Goal: Task Accomplishment & Management: Use online tool/utility

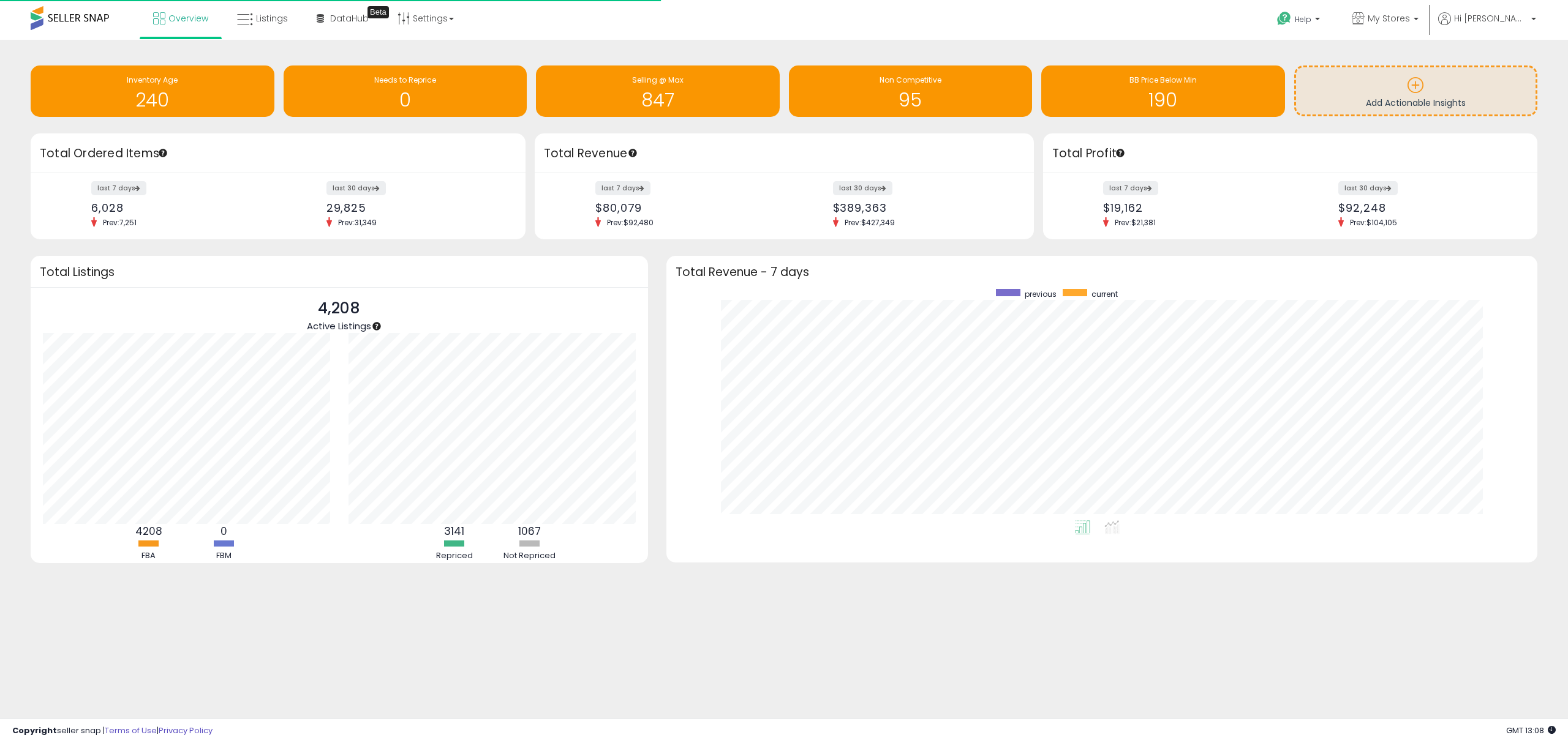
scroll to position [231, 847]
click at [1410, 23] on span "My Stores" at bounding box center [1389, 17] width 42 height 12
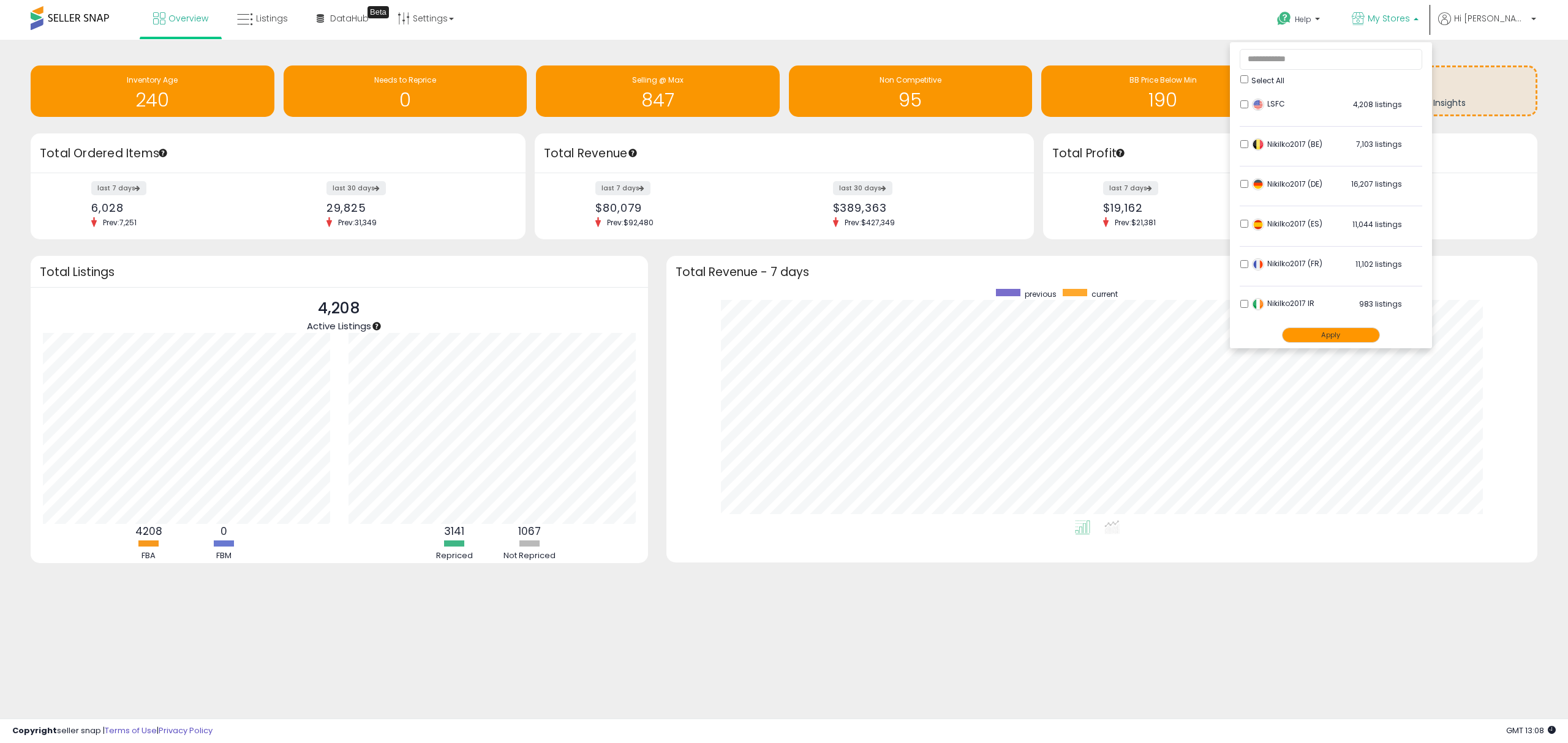
drag, startPoint x: 1352, startPoint y: 339, endPoint x: 1297, endPoint y: 346, distance: 55.4
click at [1349, 339] on button "Apply" at bounding box center [1331, 335] width 98 height 16
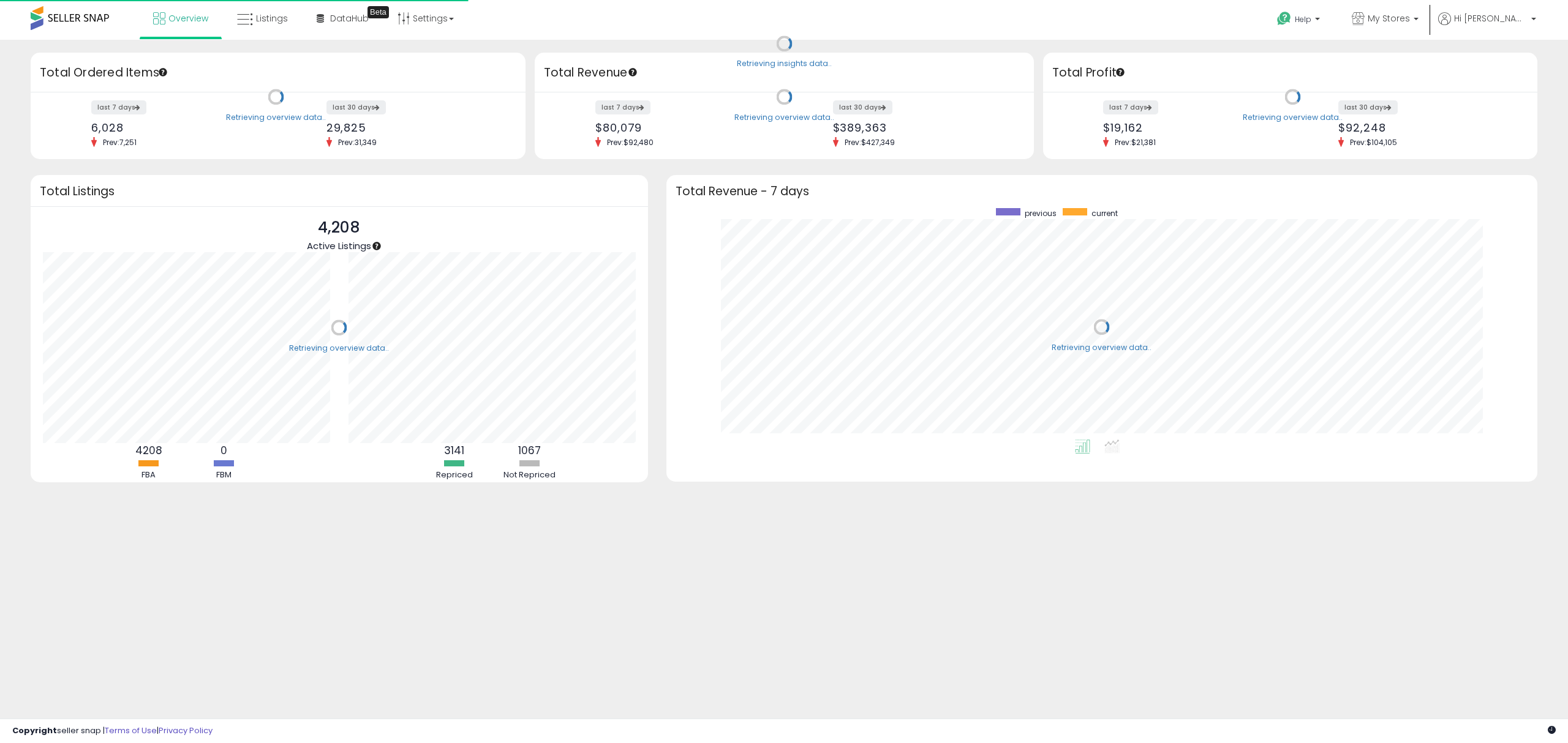
scroll to position [231, 847]
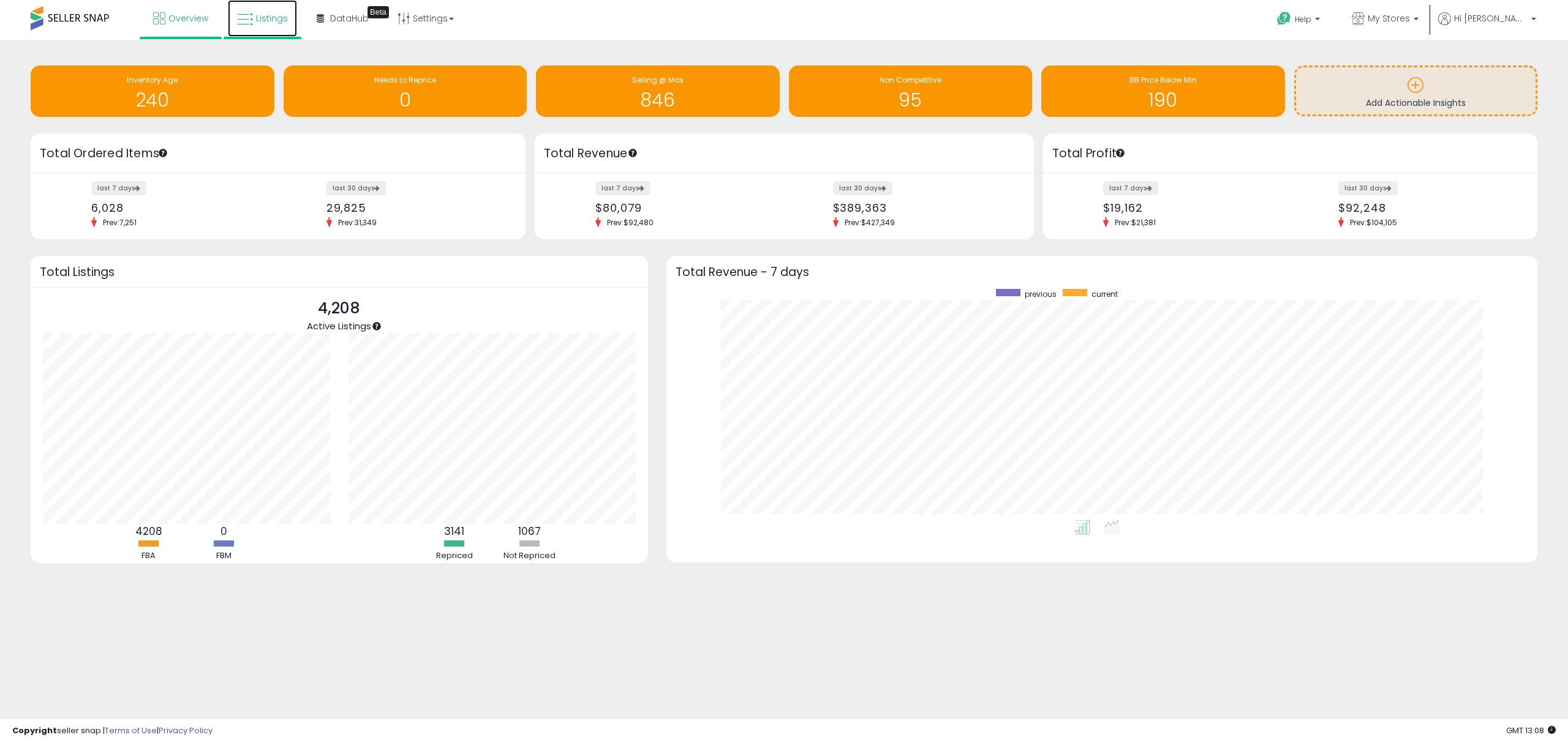
click at [260, 17] on span "Listings" at bounding box center [272, 17] width 32 height 12
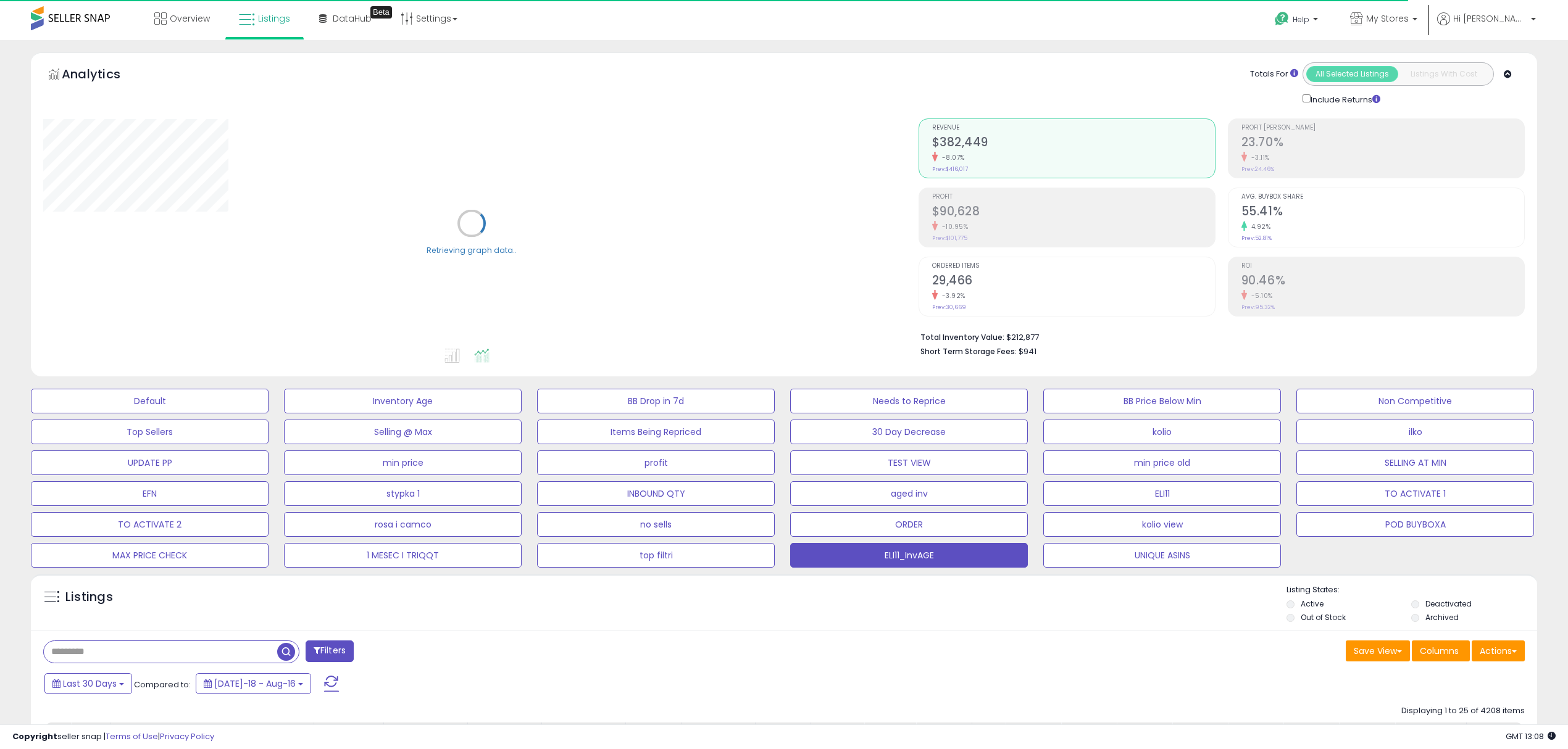
click at [149, 650] on input "text" at bounding box center [160, 652] width 233 height 21
paste input "**********"
type input "**********"
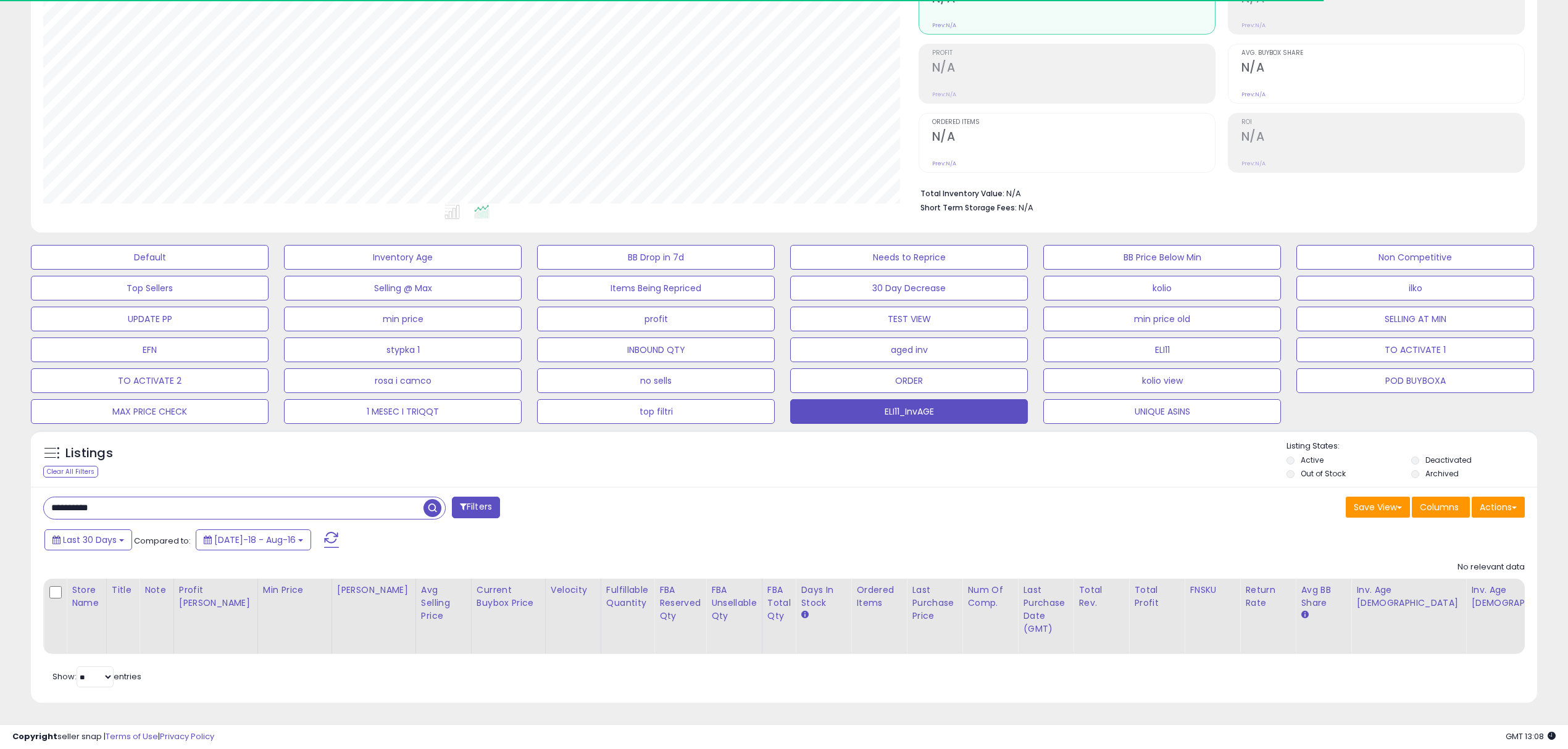
scroll to position [252, 875]
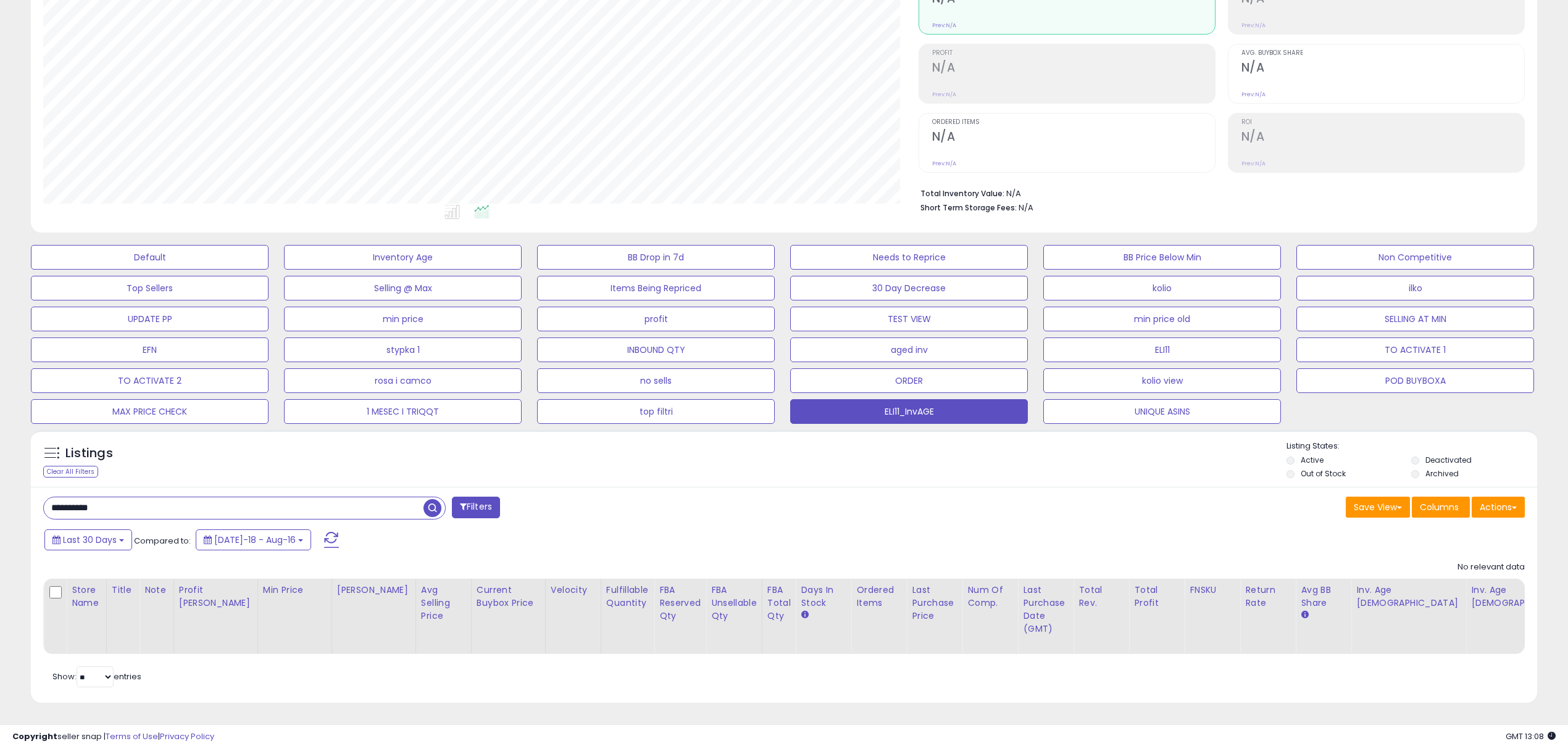
click at [1420, 458] on li "Deactivated" at bounding box center [1472, 461] width 123 height 14
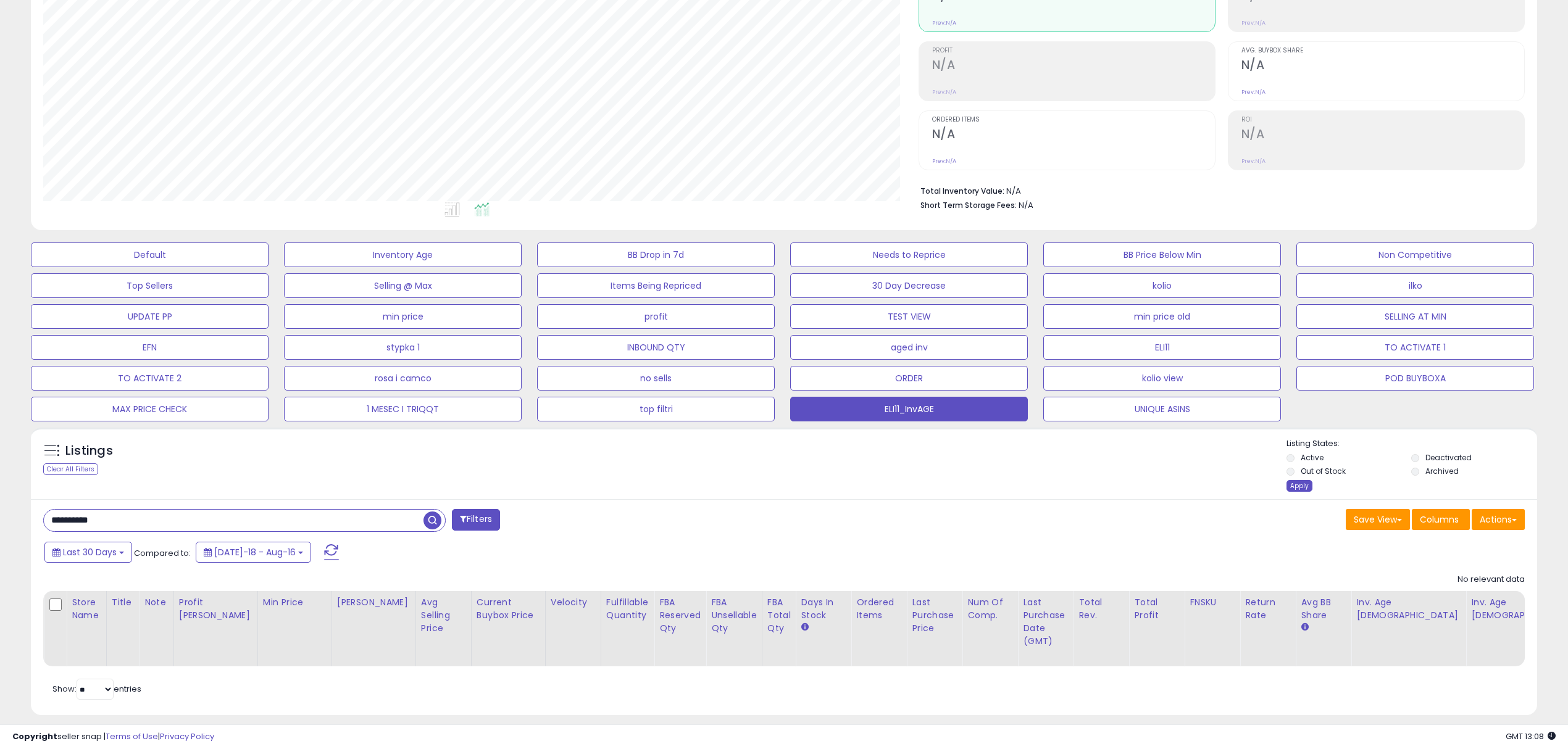
click at [1294, 487] on div "Apply" at bounding box center [1300, 485] width 26 height 12
